Goal: Information Seeking & Learning: Find specific page/section

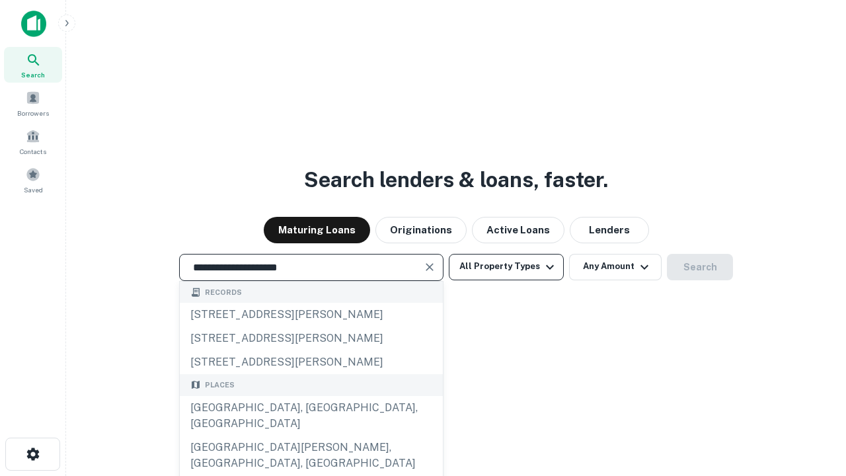
type input "**********"
click at [506, 266] on button "All Property Types" at bounding box center [506, 267] width 115 height 26
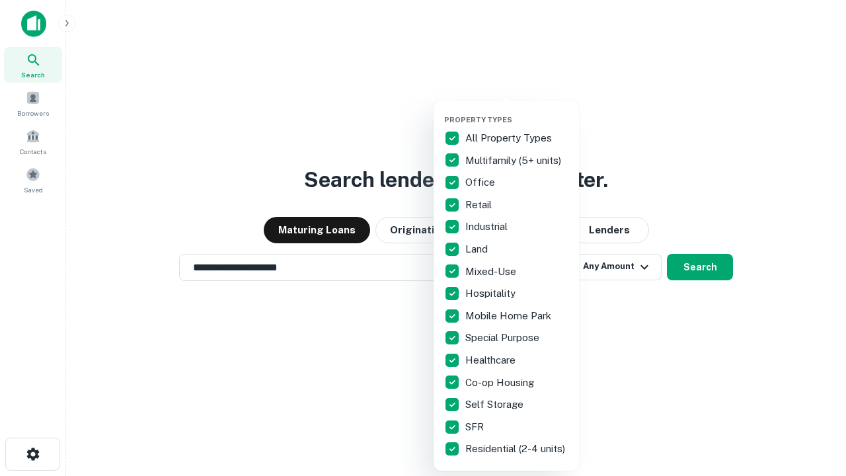
click at [517, 111] on button "button" at bounding box center [516, 111] width 145 height 1
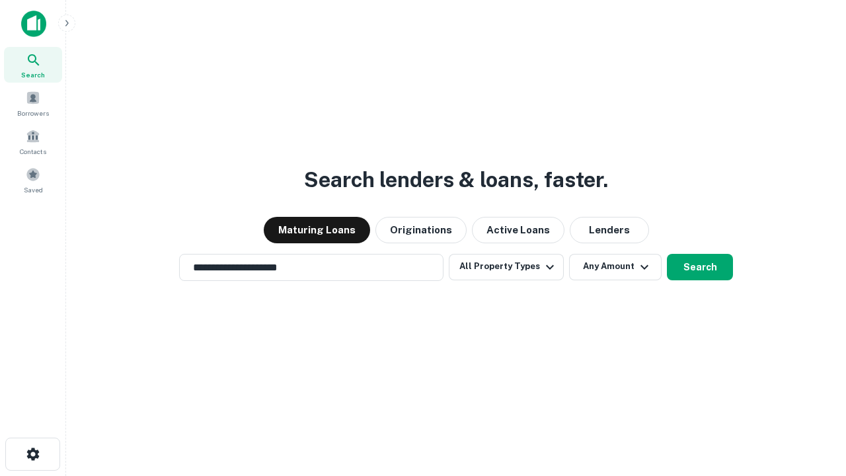
scroll to position [8, 159]
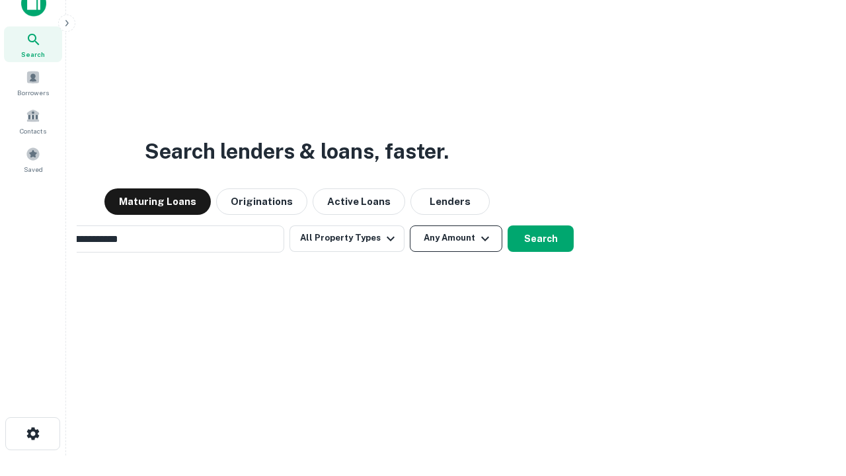
click at [410, 225] on button "Any Amount" at bounding box center [456, 238] width 93 height 26
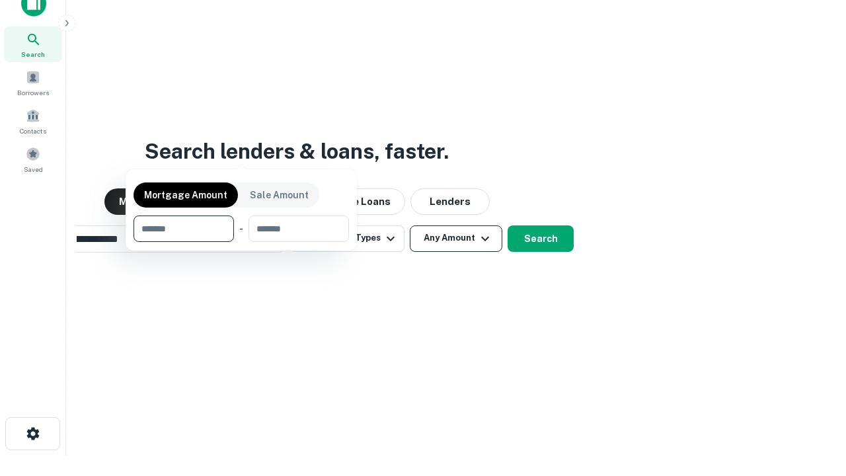
scroll to position [21, 0]
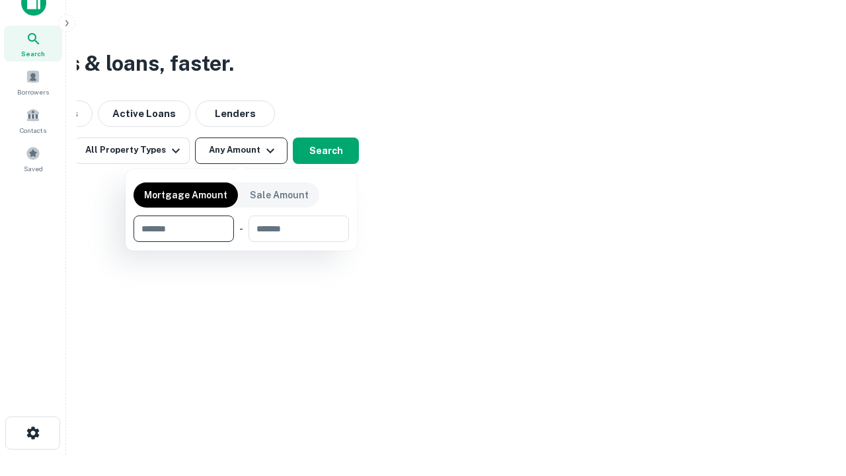
type input "*******"
click at [241, 242] on button "button" at bounding box center [241, 242] width 215 height 1
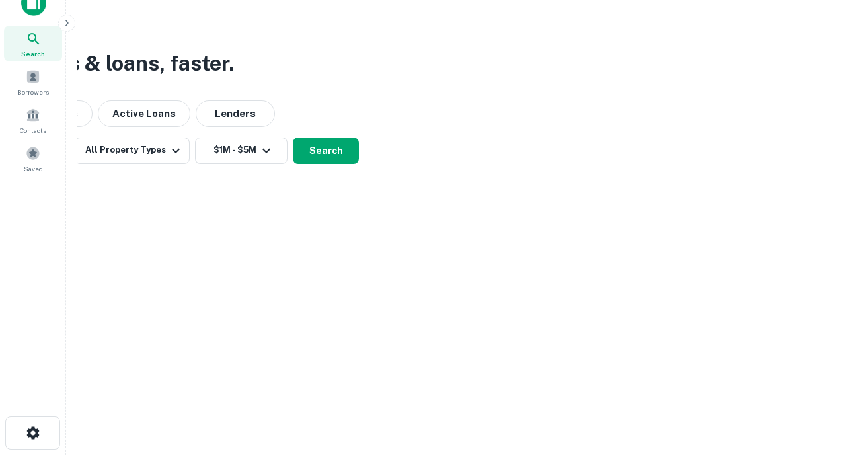
scroll to position [8, 244]
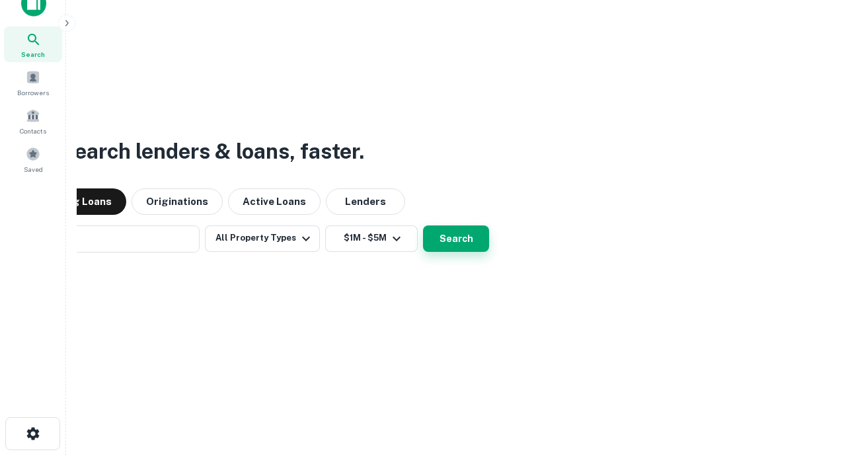
click at [423, 225] on button "Search" at bounding box center [456, 238] width 66 height 26
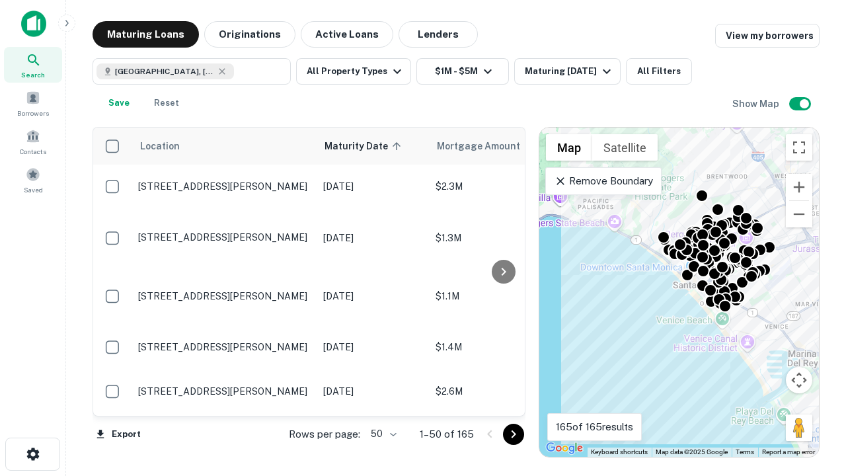
click at [381, 434] on body "Search Borrowers Contacts Saved Maturing Loans Originations Active Loans Lender…" at bounding box center [423, 238] width 846 height 476
click at [382, 401] on li "25" at bounding box center [382, 401] width 38 height 24
